Goal: Task Accomplishment & Management: Use online tool/utility

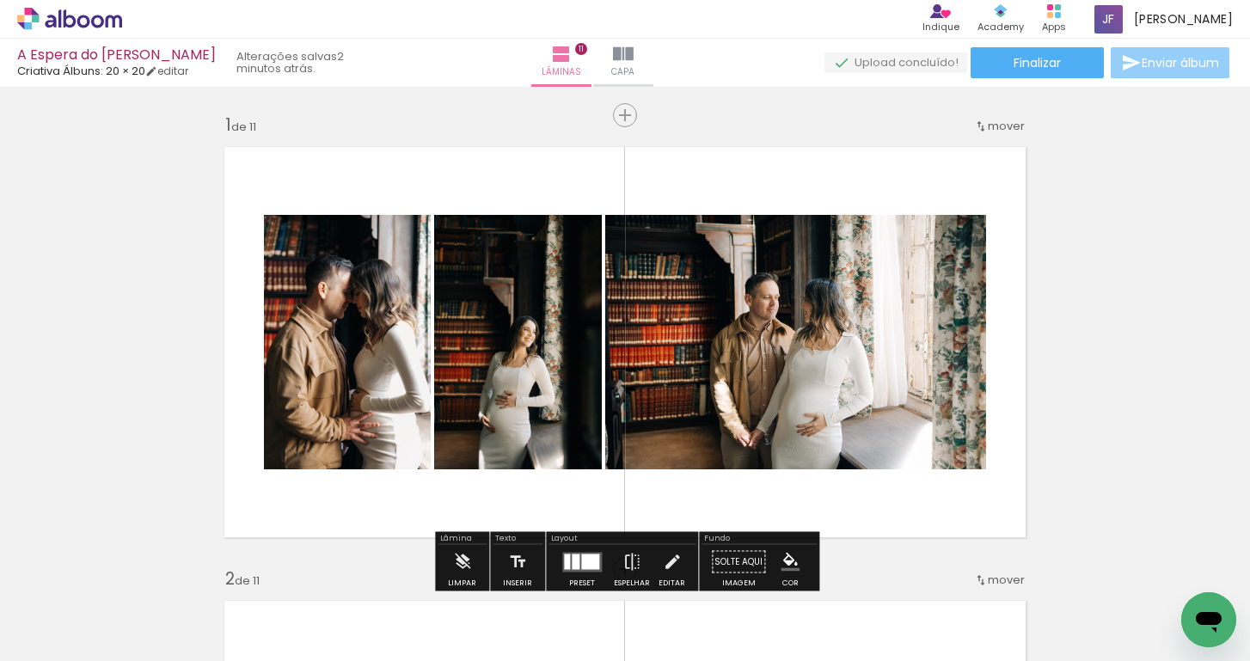
click at [1203, 64] on span "Enviar álbum" at bounding box center [1180, 63] width 77 height 12
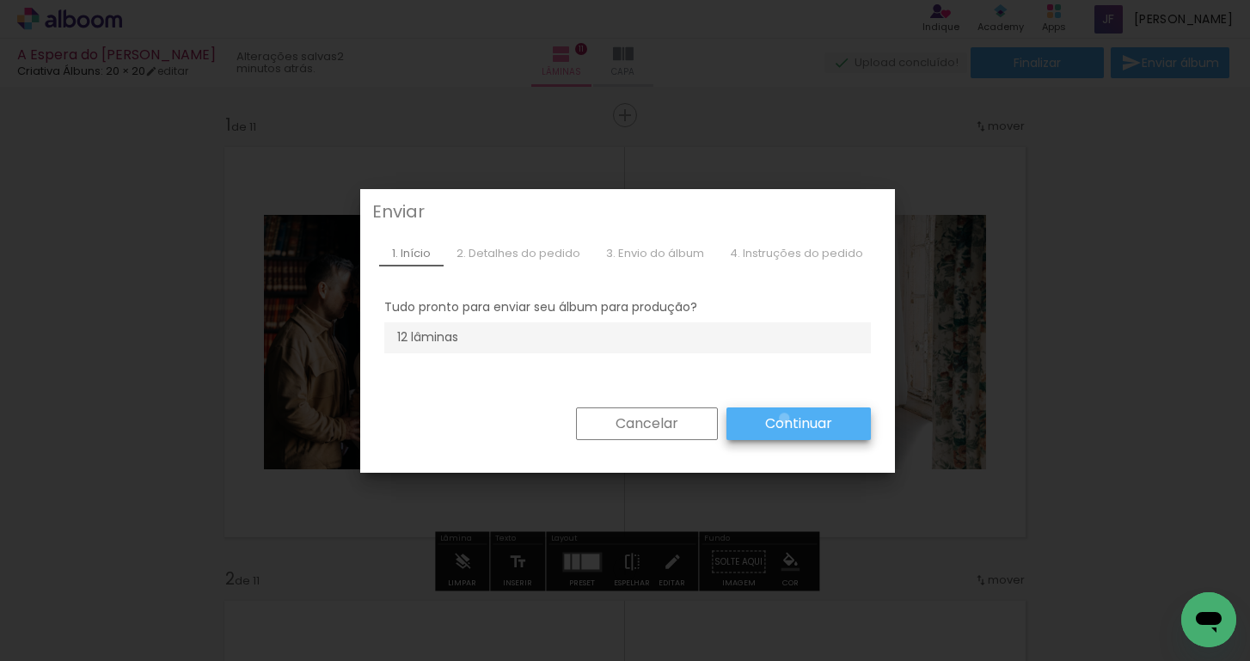
click at [0, 0] on slot "Continuar" at bounding box center [0, 0] width 0 height 0
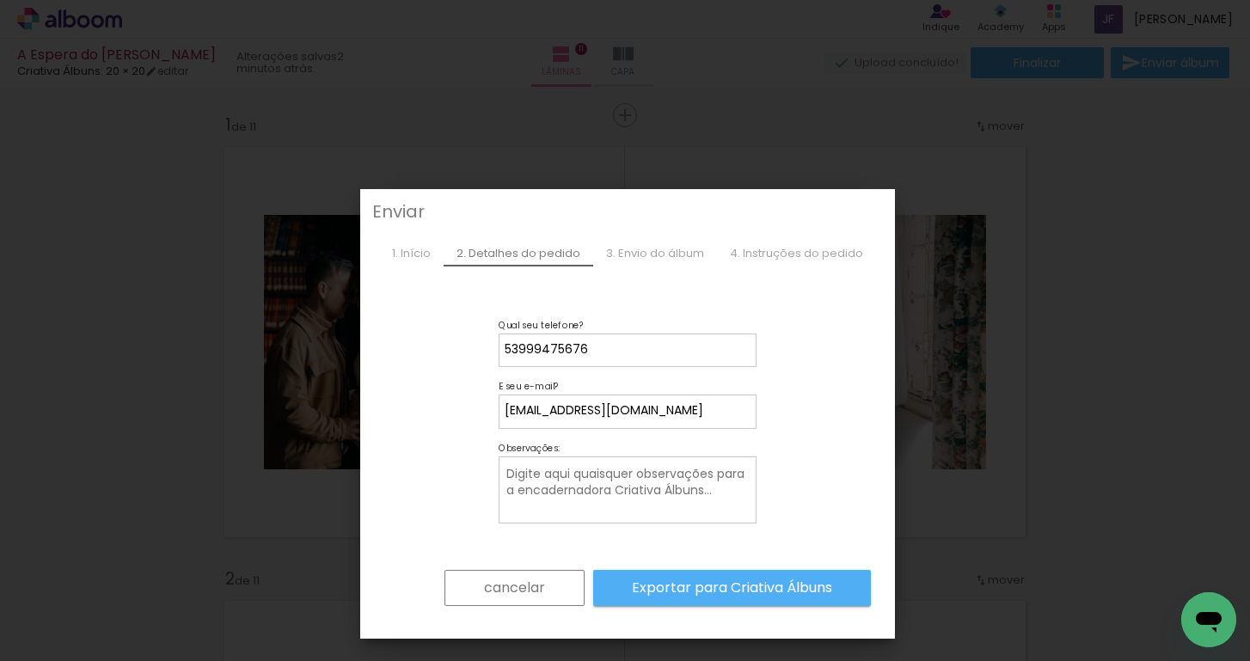
click at [636, 500] on textarea at bounding box center [629, 491] width 249 height 54
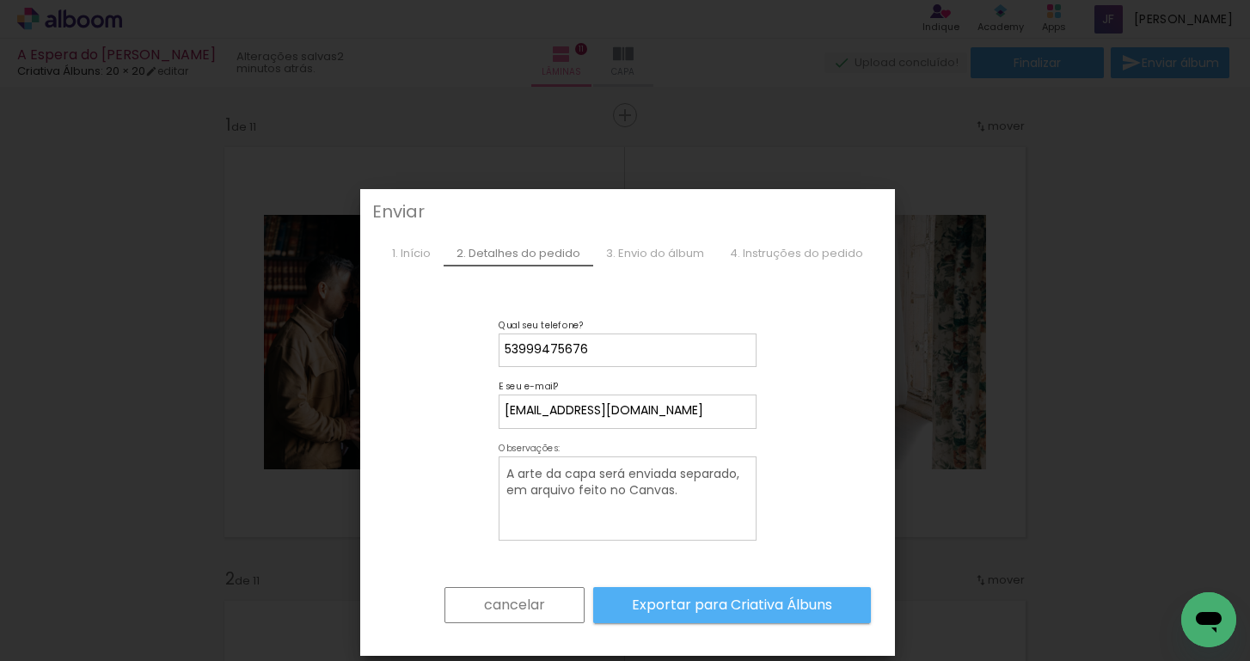
type textarea "A arte da capa será enviada separado, em arquivo feito no Canvas."
click at [0, 0] on slot "Exportar para Criativa Álbuns" at bounding box center [0, 0] width 0 height 0
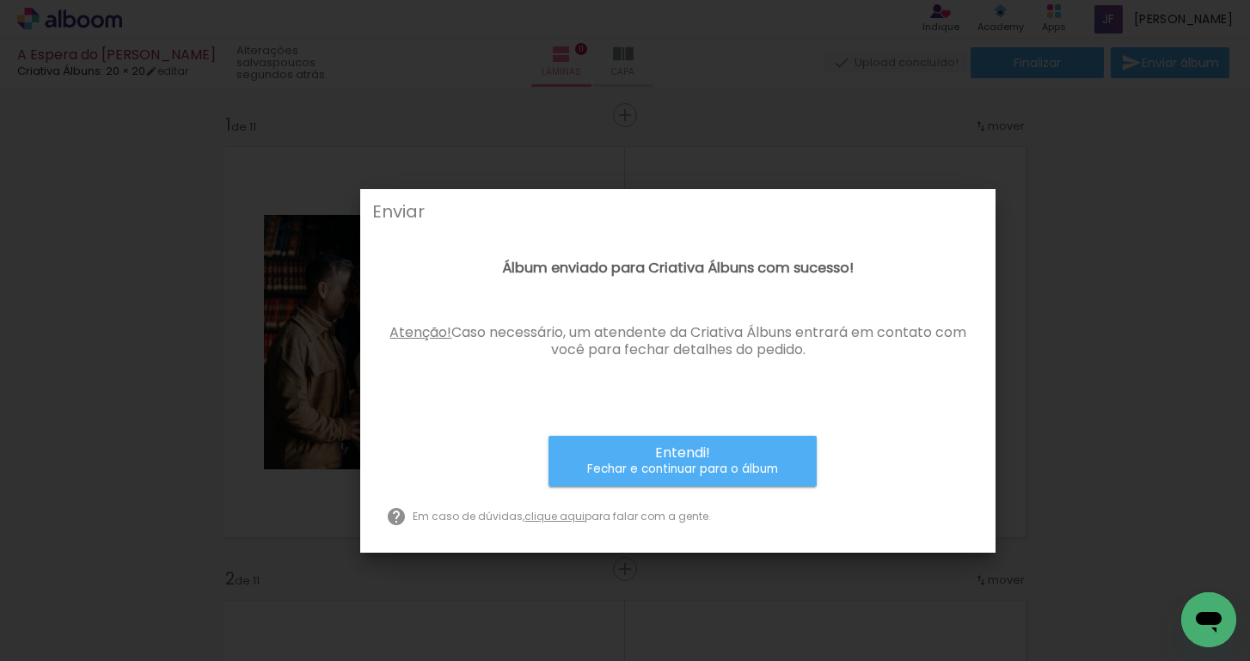
click at [648, 461] on small "Fechar e continuar para o álbum" at bounding box center [682, 469] width 191 height 17
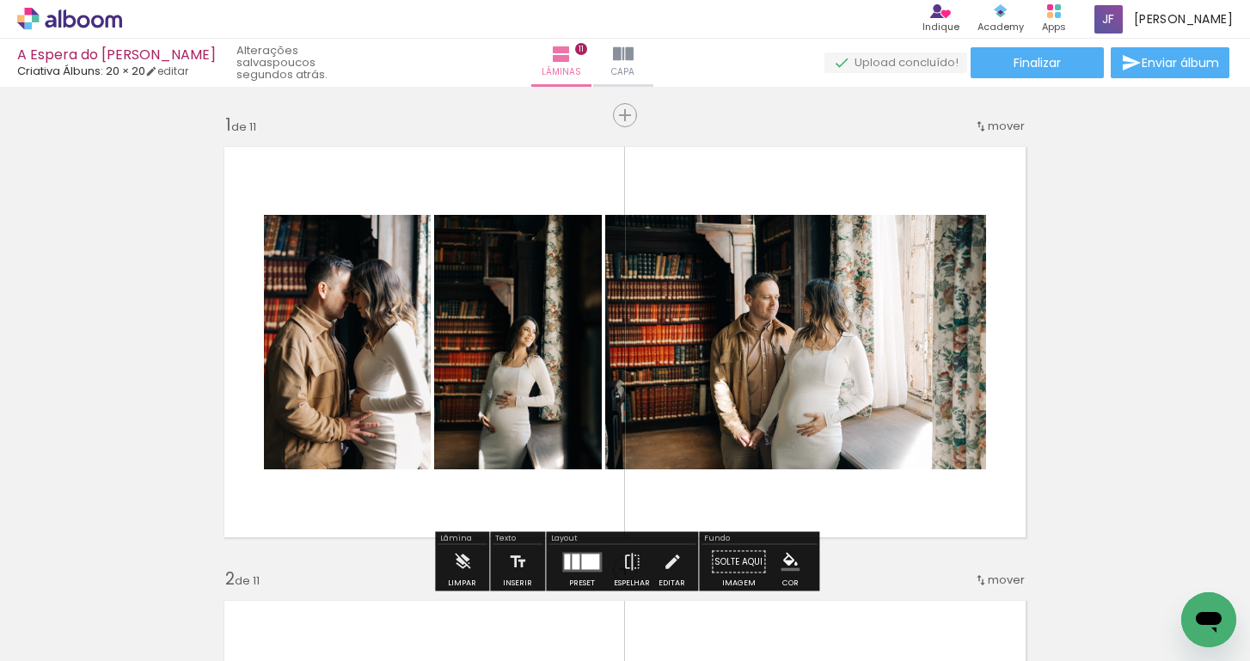
scroll to position [96, 0]
